Goal: Ask a question: Seek information or help from site administrators or community

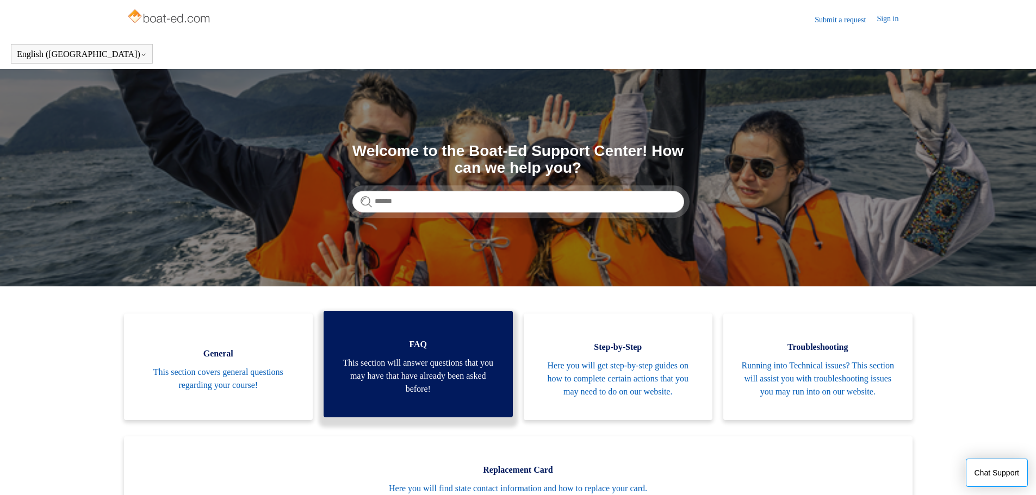
click at [451, 340] on link "FAQ This section will answer questions that you may have that have already been…" at bounding box center [418, 364] width 189 height 107
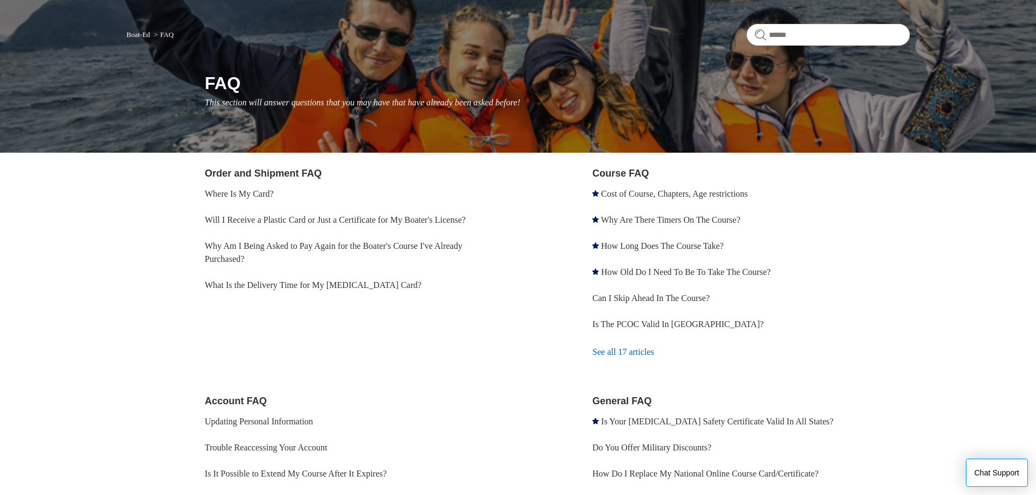
scroll to position [73, 0]
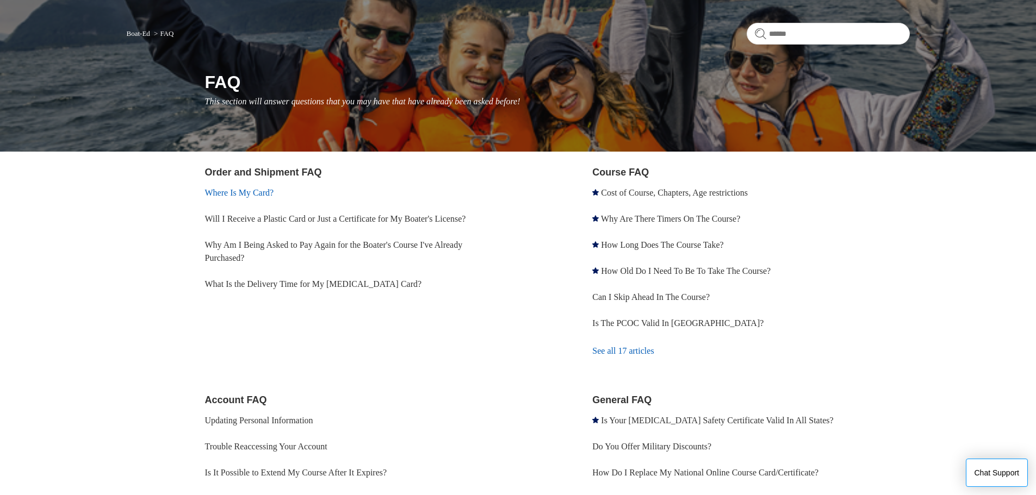
click at [258, 191] on link "Where Is My Card?" at bounding box center [239, 192] width 69 height 9
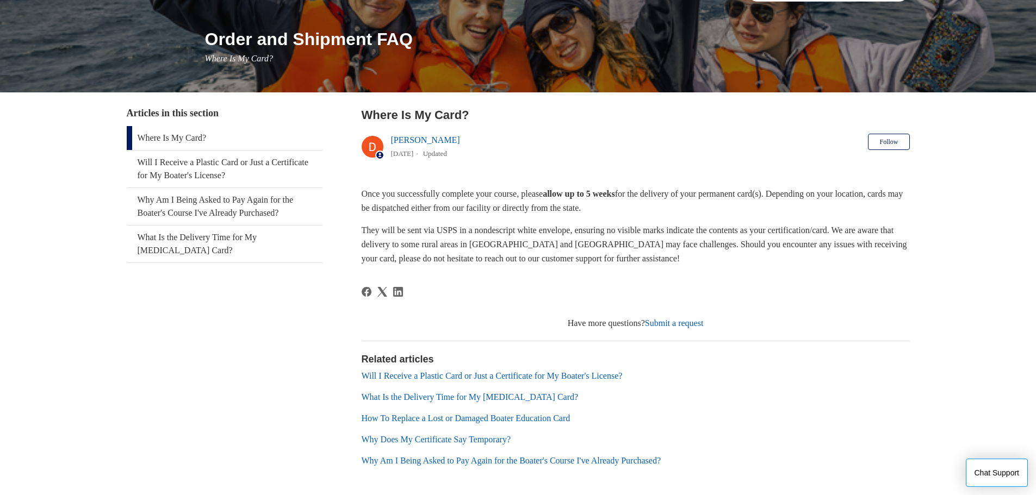
scroll to position [165, 0]
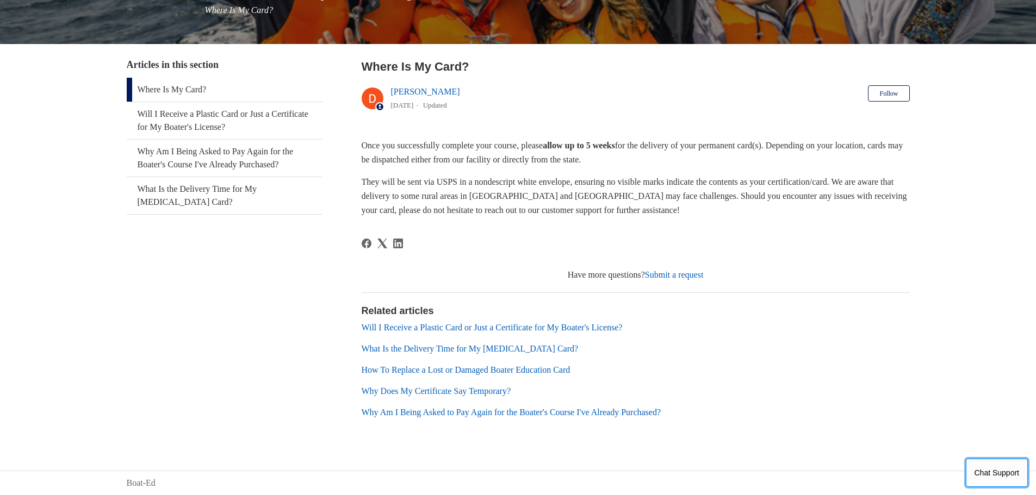
click at [997, 468] on button "Chat Support" at bounding box center [997, 473] width 63 height 28
